Goal: Check status: Check status

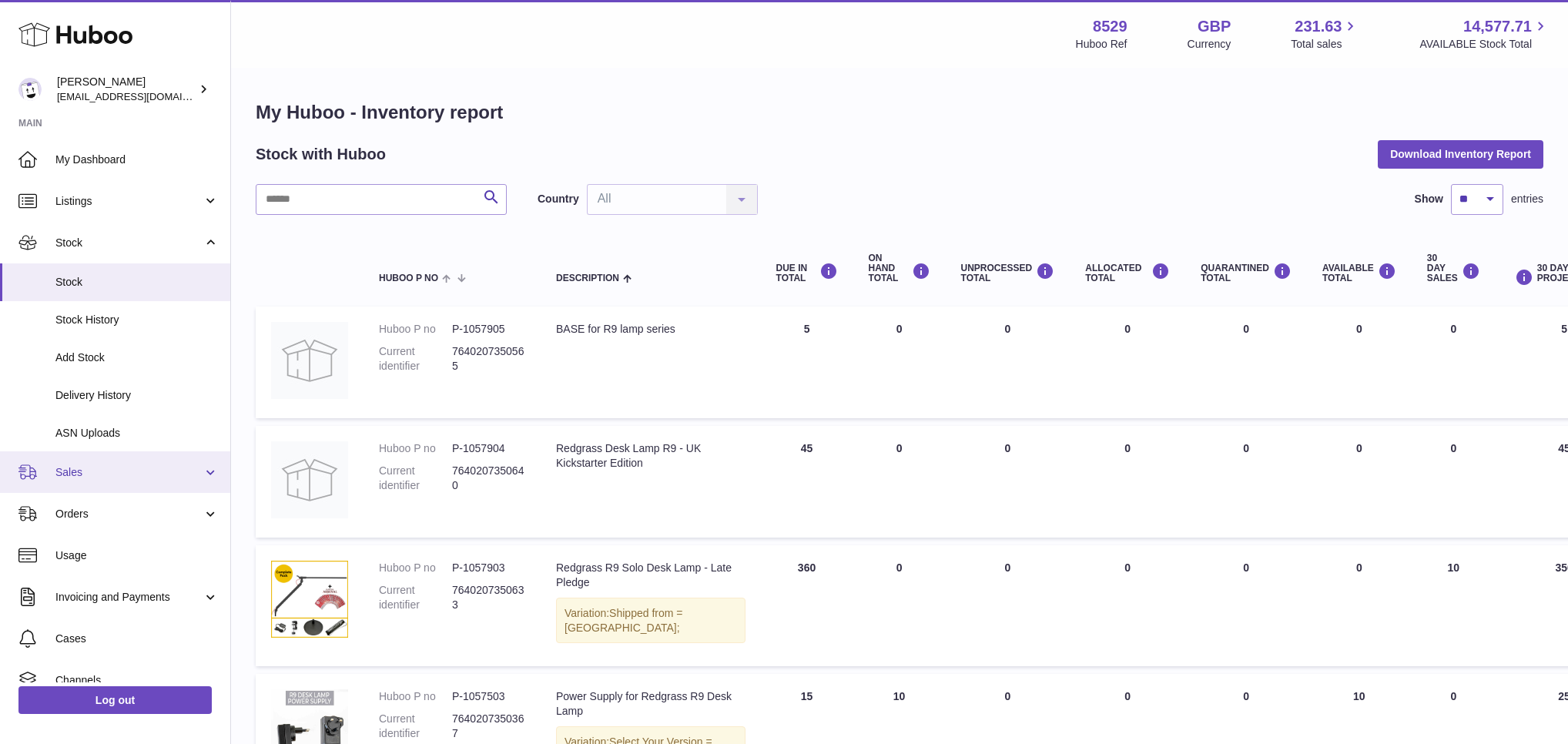
click at [79, 452] on link "Sales" at bounding box center [115, 472] width 230 height 42
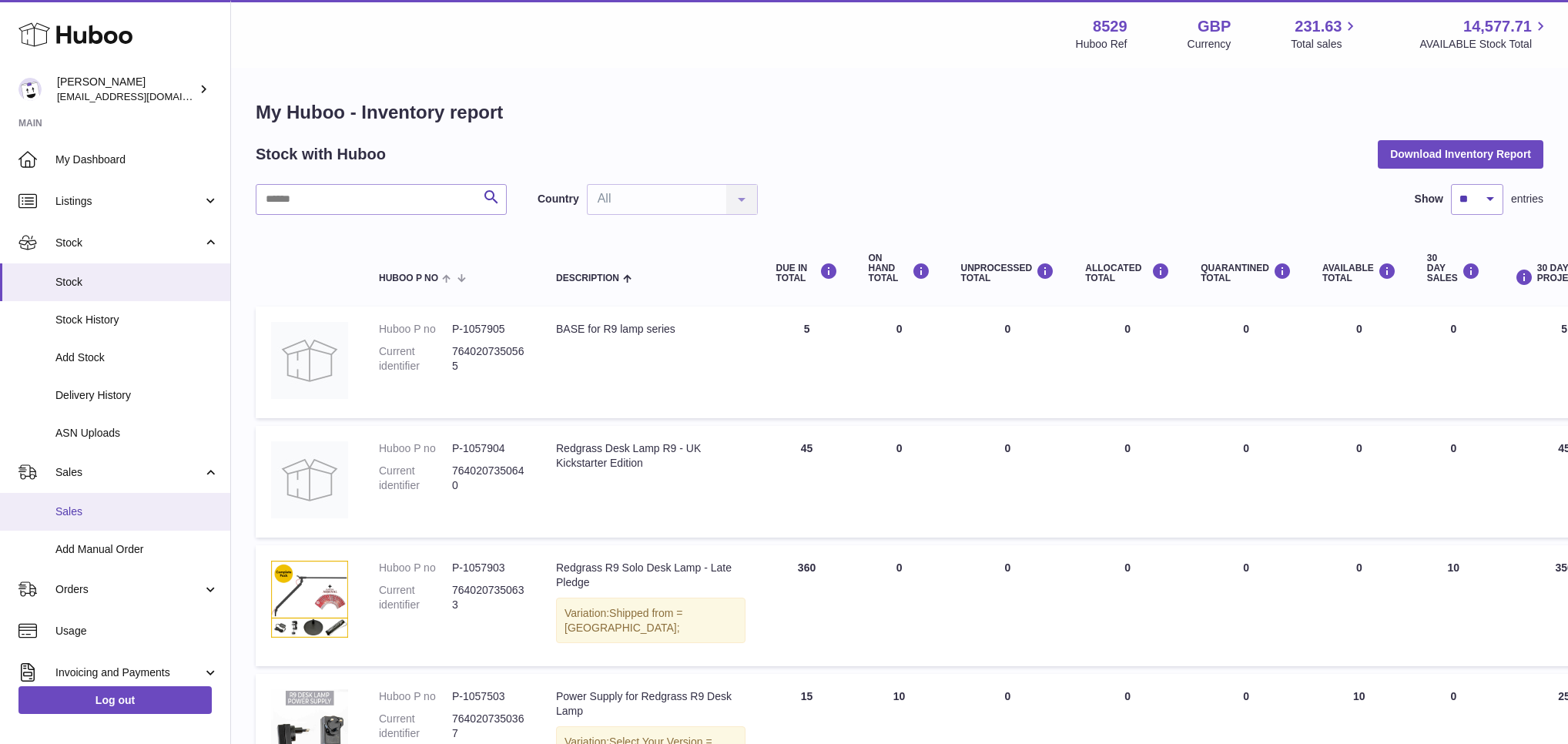
click at [89, 529] on link "Sales" at bounding box center [115, 511] width 230 height 38
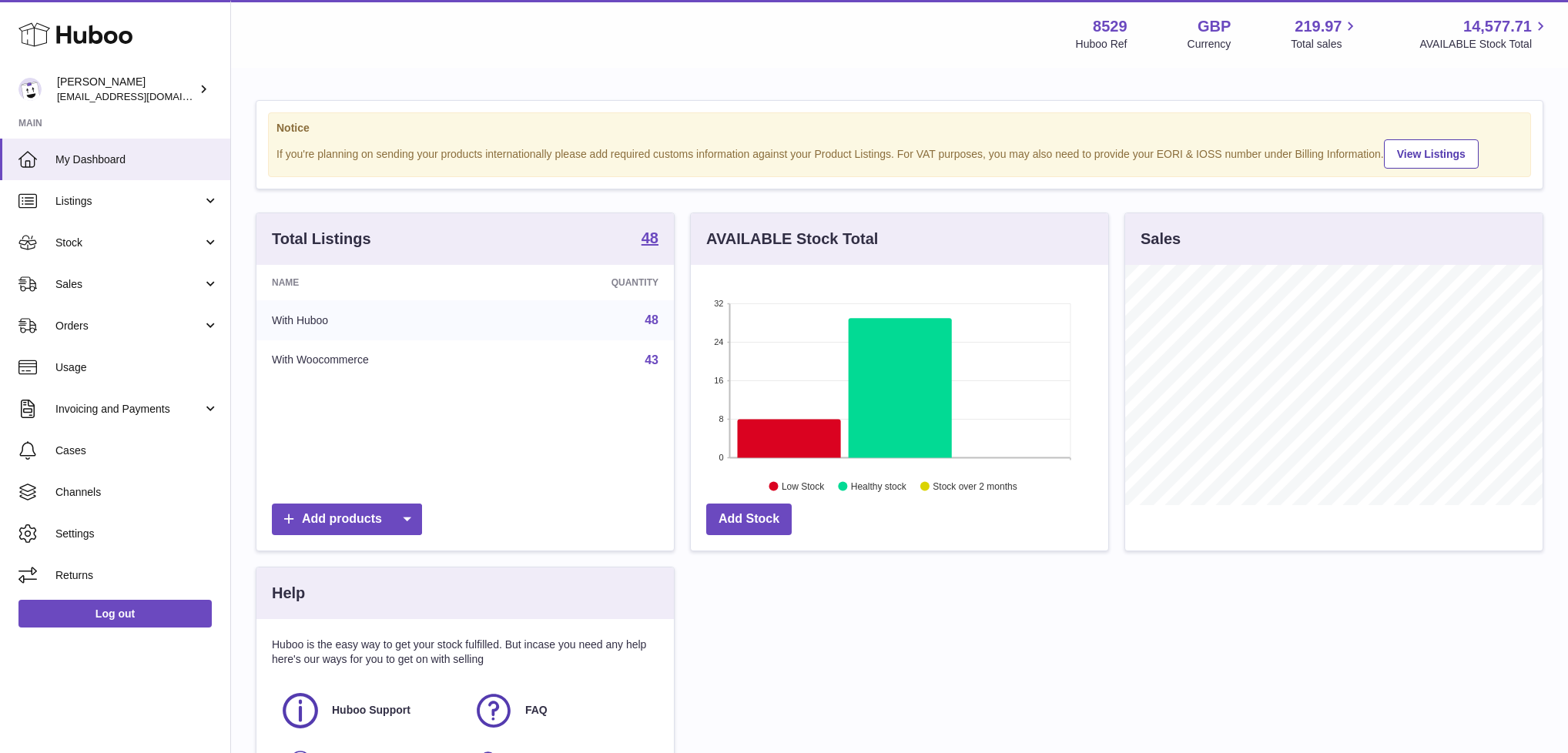
scroll to position [240, 418]
click at [71, 282] on span "Sales" at bounding box center [129, 284] width 147 height 15
click at [86, 274] on link "Sales" at bounding box center [115, 284] width 230 height 42
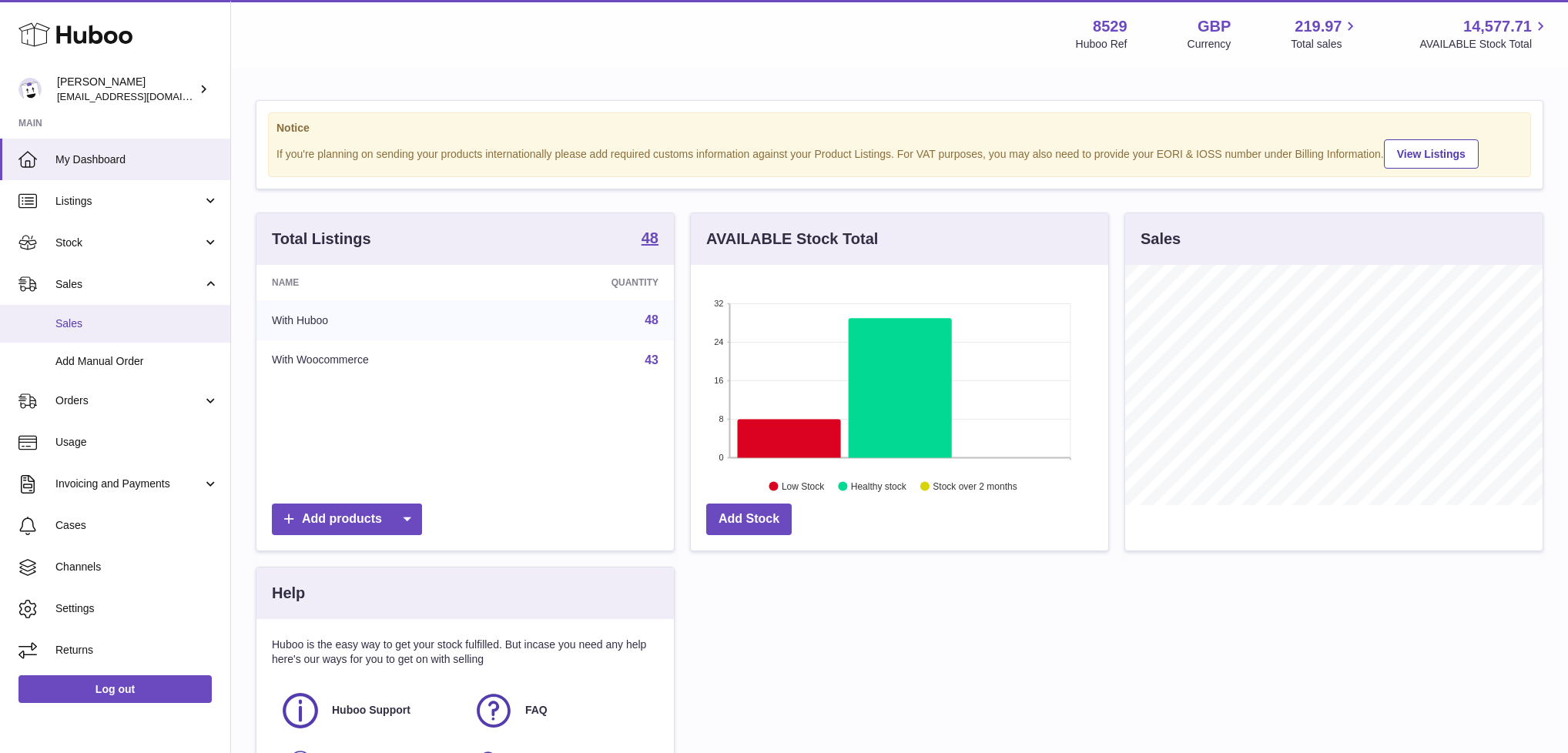
click at [87, 317] on span "Sales" at bounding box center [137, 324] width 163 height 15
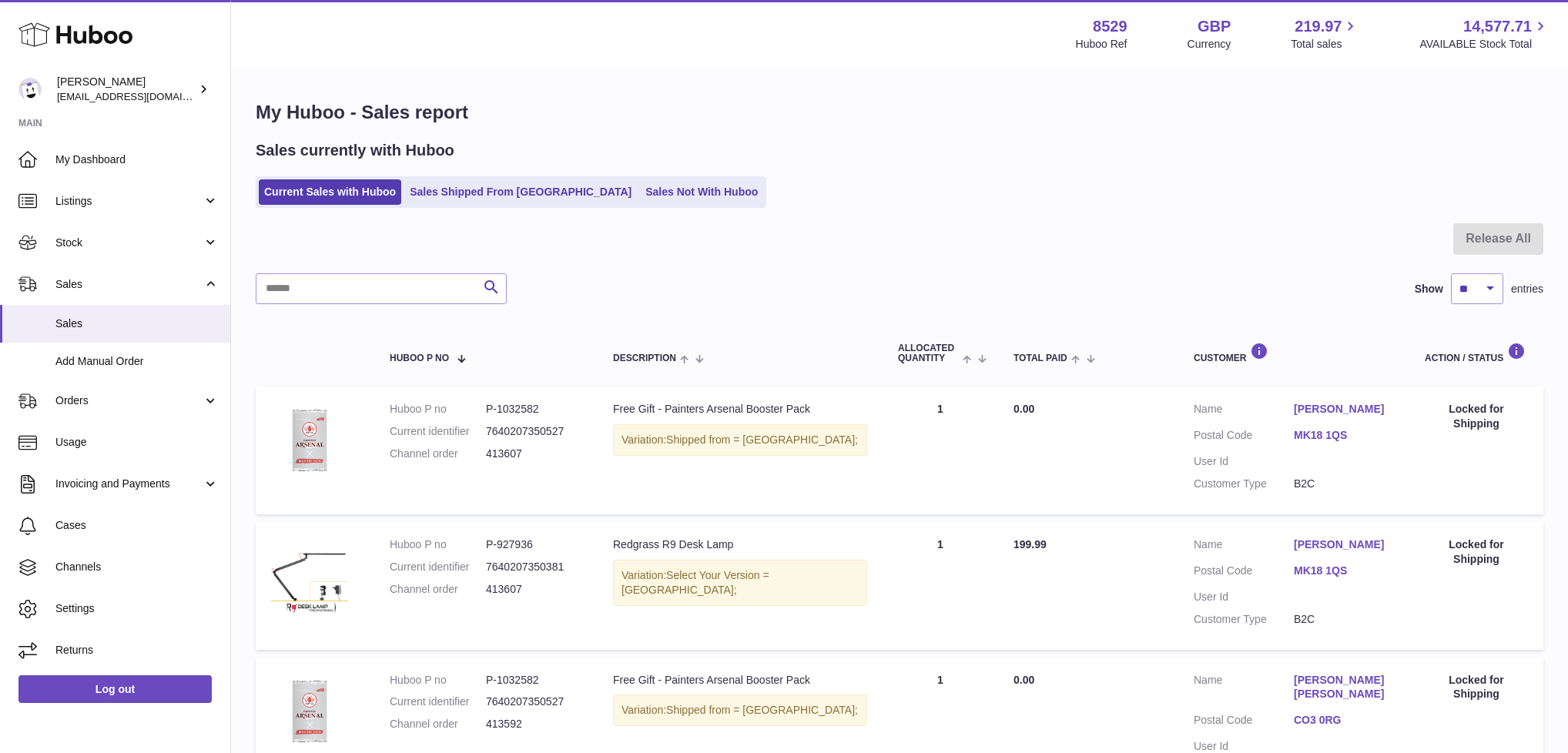
click at [459, 179] on ul "Current Sales with Huboo Sales Shipped From Huboo Sales Not With Huboo" at bounding box center [511, 192] width 510 height 32
click at [447, 187] on link "Sales Shipped From [GEOGRAPHIC_DATA]" at bounding box center [521, 192] width 233 height 25
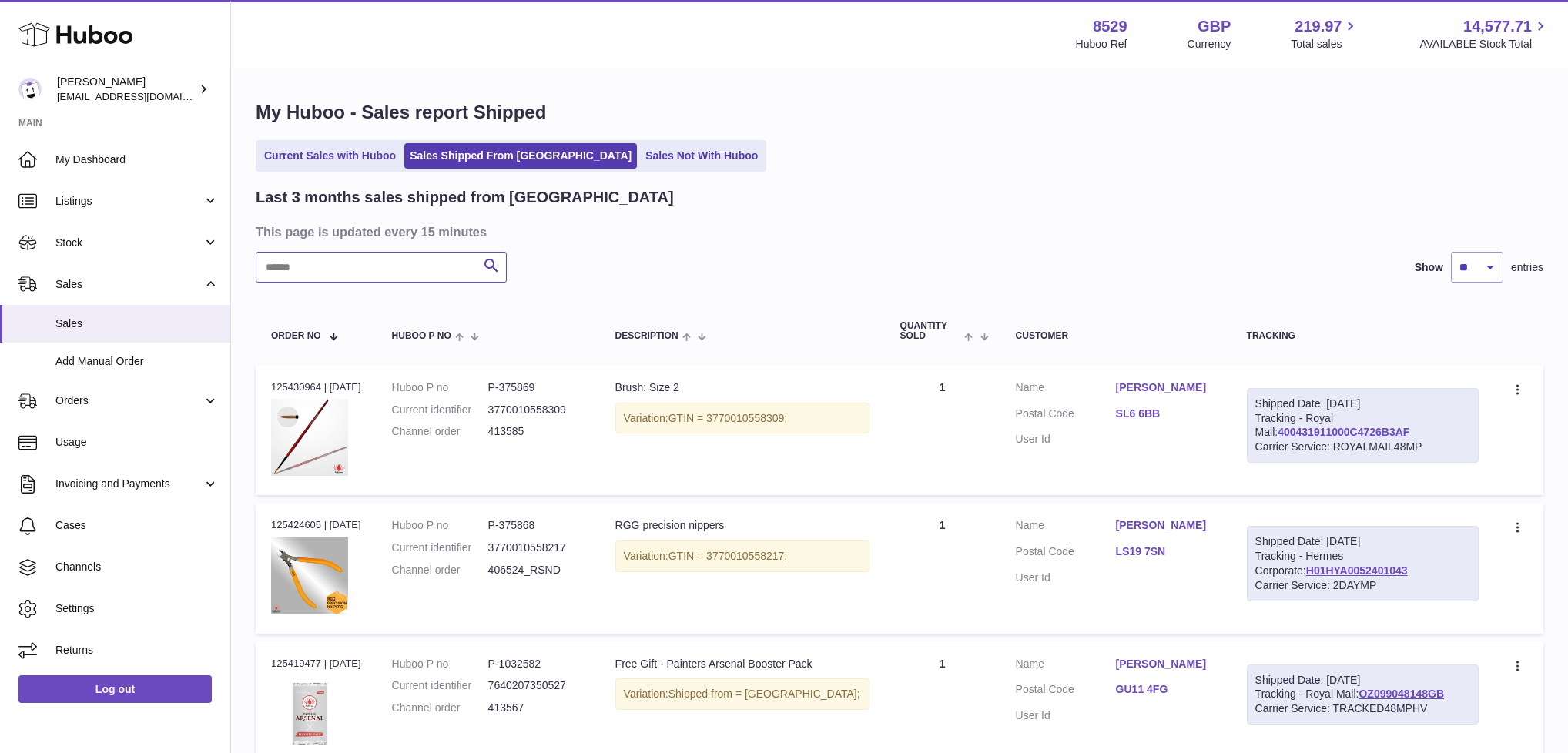
click at [388, 271] on input "text" at bounding box center [382, 267] width 251 height 31
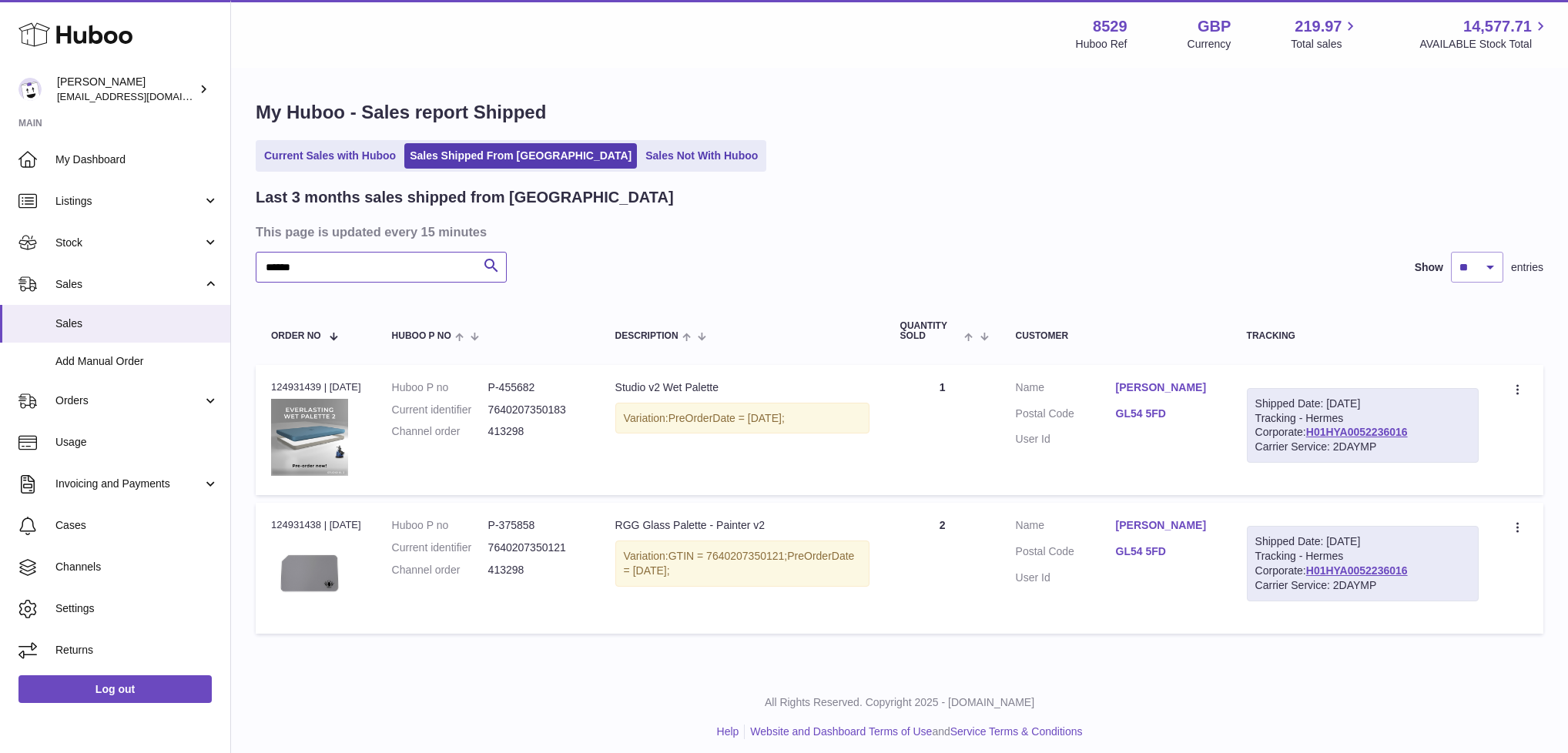
type input "******"
